Goal: Use online tool/utility: Utilize a website feature to perform a specific function

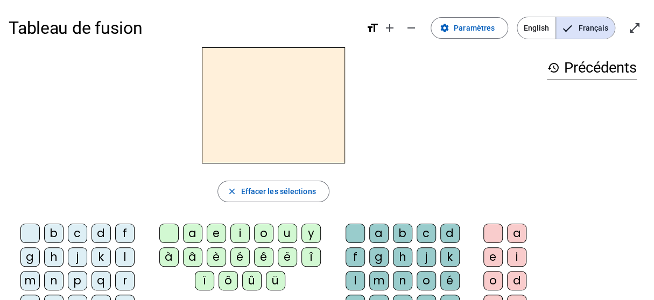
click at [101, 229] on div "d" at bounding box center [101, 233] width 19 height 19
click at [284, 230] on div "u" at bounding box center [287, 233] width 19 height 19
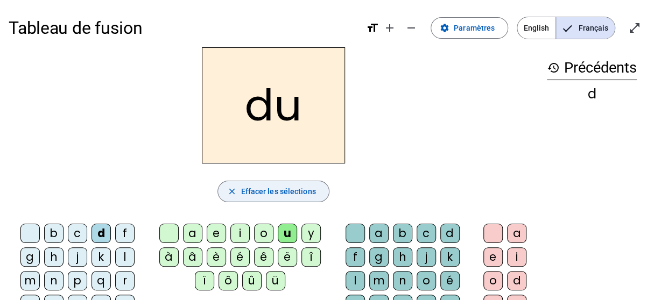
click at [227, 187] on mat-icon "close" at bounding box center [232, 192] width 10 height 10
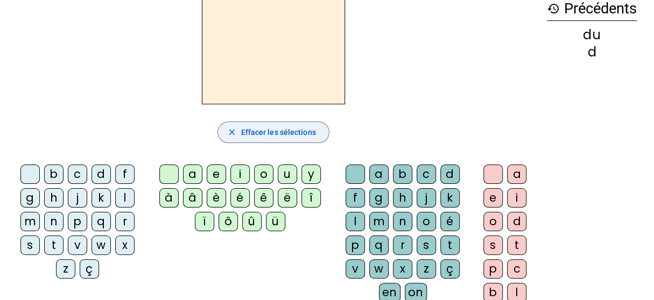
scroll to position [62, 0]
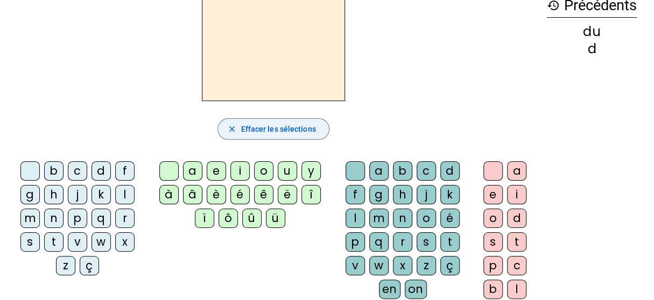
click at [54, 234] on div "t" at bounding box center [53, 242] width 19 height 19
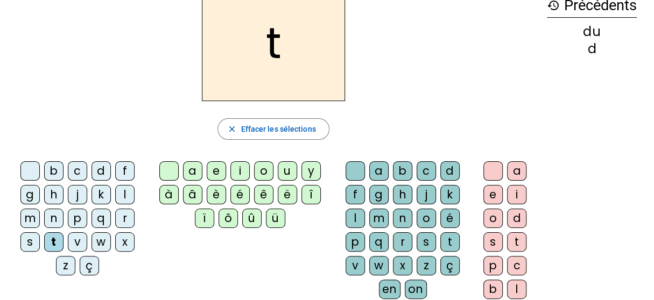
click at [284, 168] on div "u" at bounding box center [287, 171] width 19 height 19
click at [512, 170] on div "a" at bounding box center [516, 171] width 19 height 19
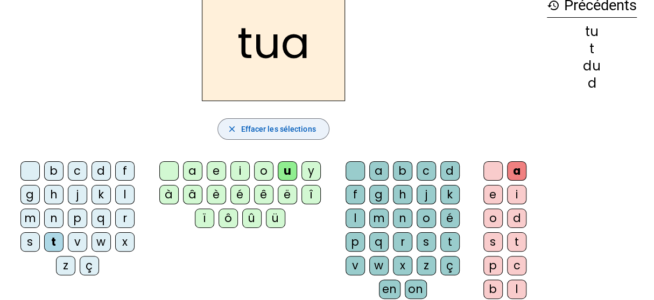
click at [262, 129] on span "Effacer les sélections" at bounding box center [278, 129] width 75 height 13
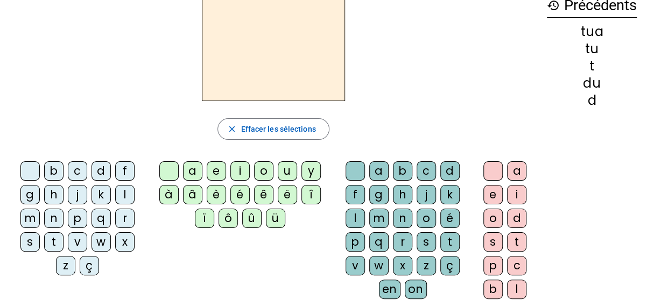
click at [450, 240] on div "t" at bounding box center [449, 242] width 19 height 19
click at [517, 164] on div "a" at bounding box center [516, 171] width 19 height 19
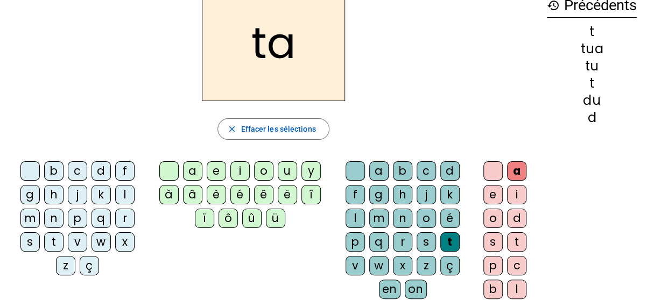
click at [494, 193] on div "e" at bounding box center [493, 194] width 19 height 19
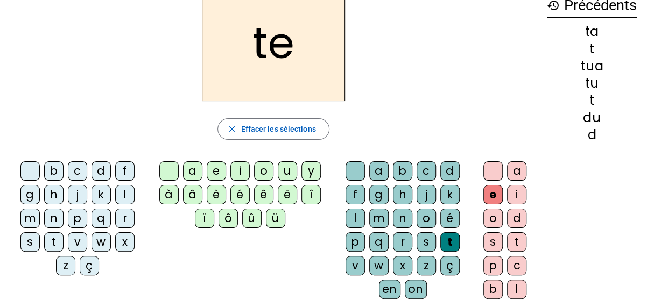
click at [445, 170] on div "d" at bounding box center [449, 171] width 19 height 19
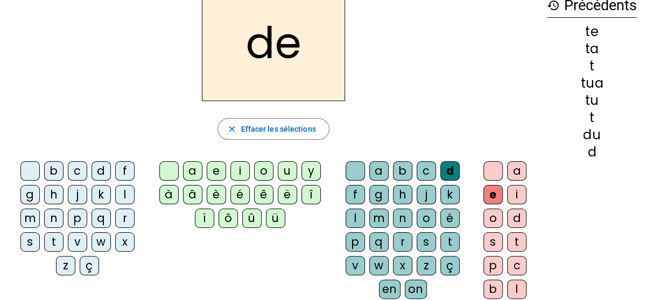
click at [360, 215] on div "l" at bounding box center [355, 218] width 19 height 19
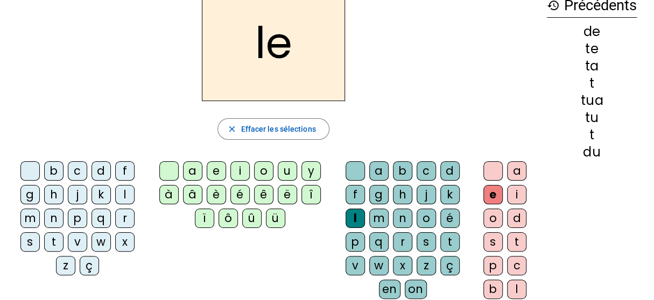
click at [424, 192] on div "j" at bounding box center [426, 194] width 19 height 19
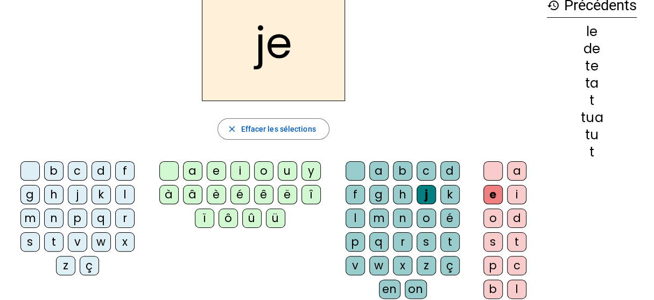
click at [379, 215] on div "m" at bounding box center [378, 218] width 19 height 19
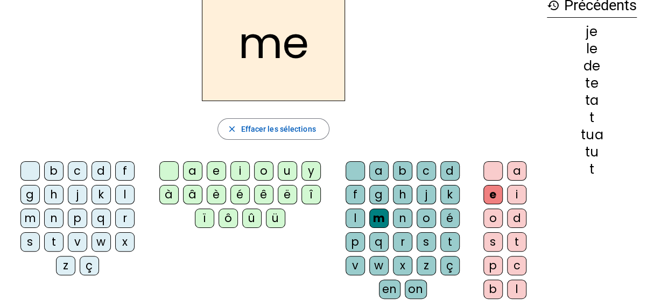
click at [519, 166] on div "a" at bounding box center [516, 171] width 19 height 19
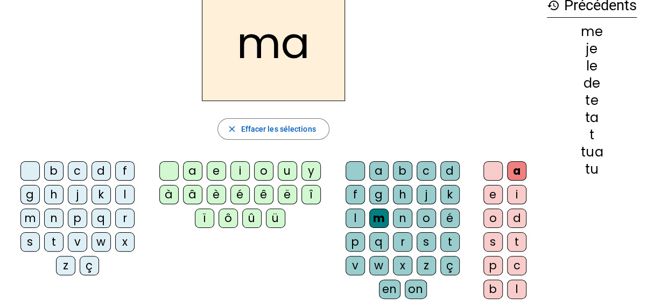
click at [448, 239] on div "t" at bounding box center [449, 242] width 19 height 19
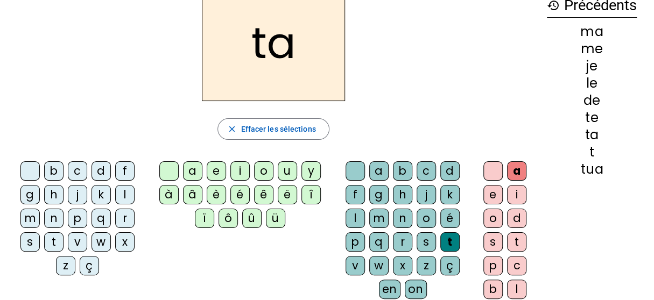
click at [354, 215] on div "l" at bounding box center [355, 218] width 19 height 19
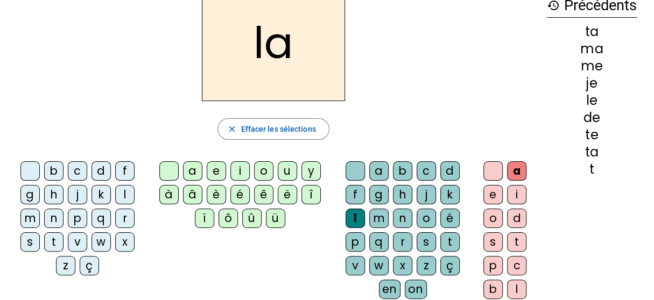
click at [429, 193] on div "j" at bounding box center [426, 194] width 19 height 19
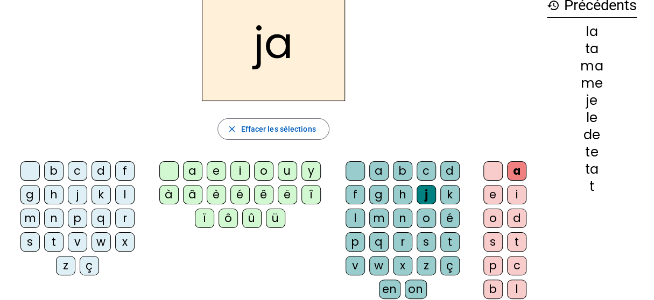
click at [382, 216] on div "m" at bounding box center [378, 218] width 19 height 19
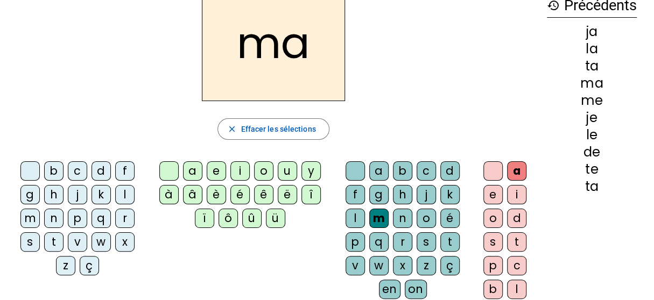
click at [127, 191] on div "l" at bounding box center [124, 194] width 19 height 19
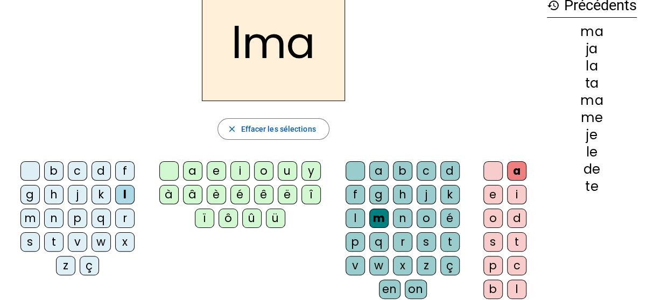
click at [275, 125] on span "Effacer les sélections" at bounding box center [278, 129] width 75 height 13
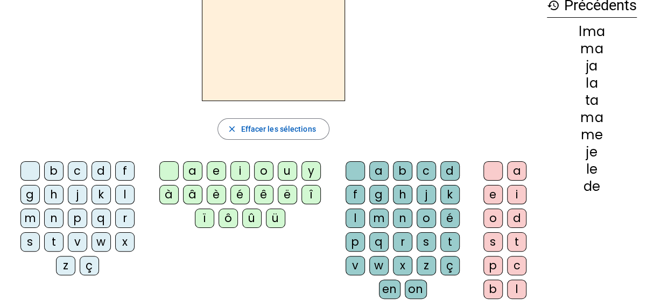
click at [32, 213] on div "m" at bounding box center [29, 218] width 19 height 19
click at [198, 169] on div "a" at bounding box center [192, 171] width 19 height 19
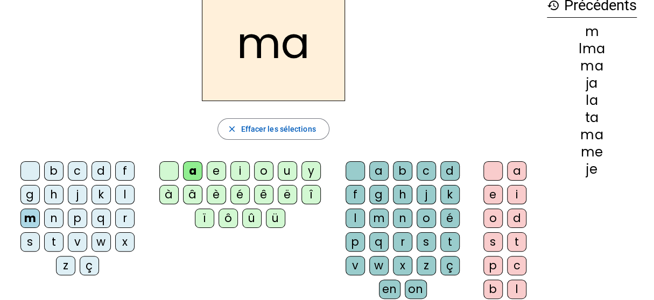
click at [359, 214] on div "l" at bounding box center [355, 218] width 19 height 19
